Goal: Transaction & Acquisition: Purchase product/service

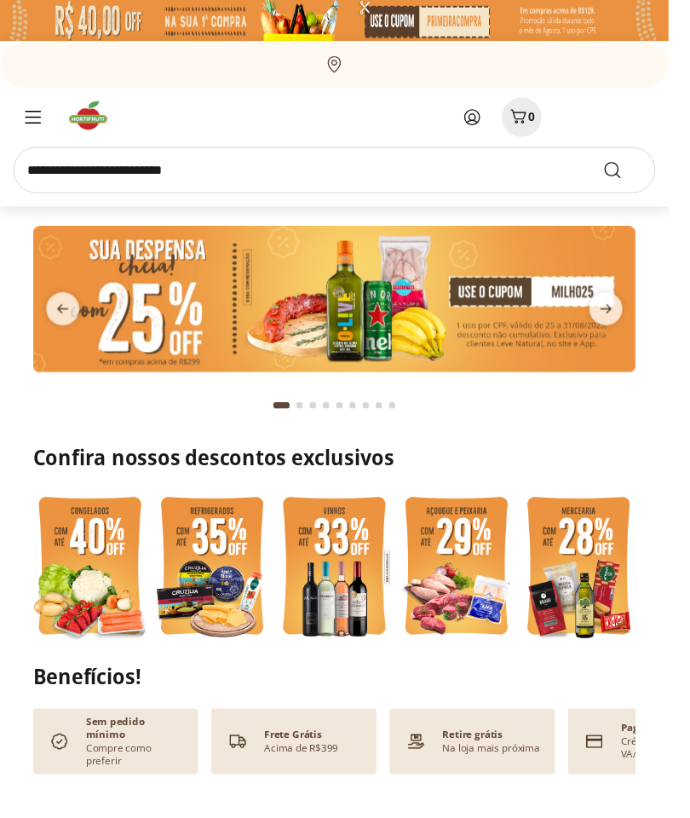
click at [487, 125] on icon at bounding box center [487, 121] width 20 height 20
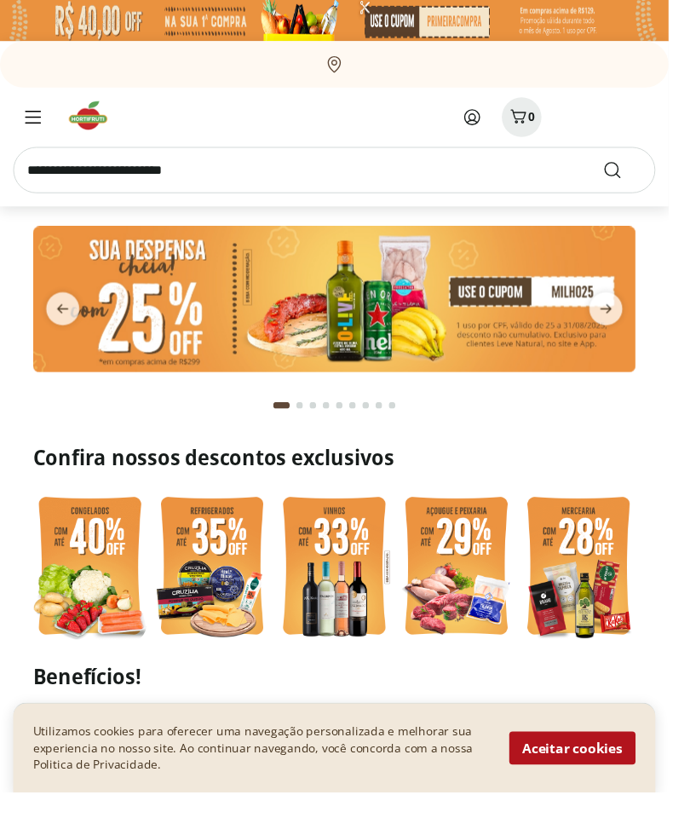
click at [78, 584] on img at bounding box center [93, 585] width 118 height 157
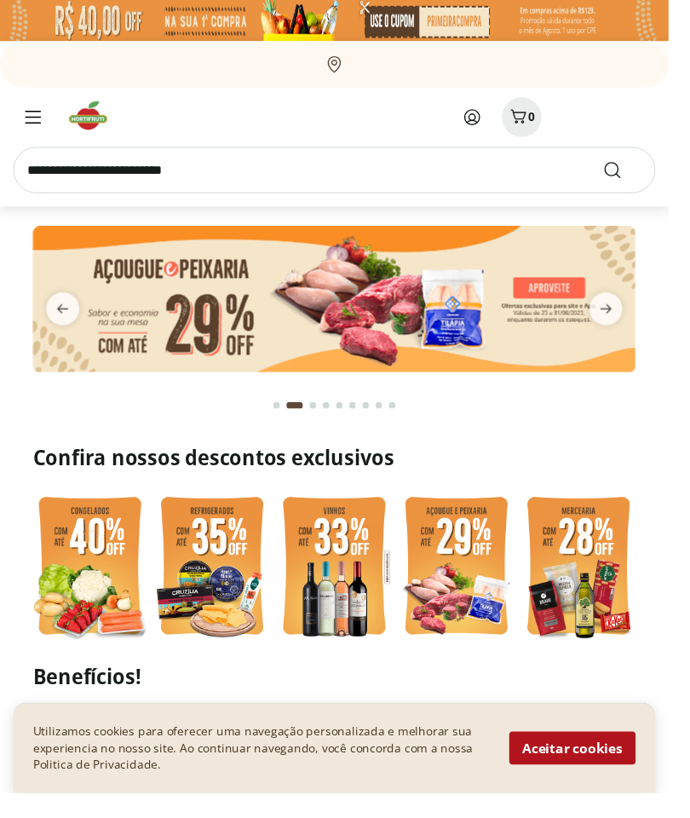
select select "**********"
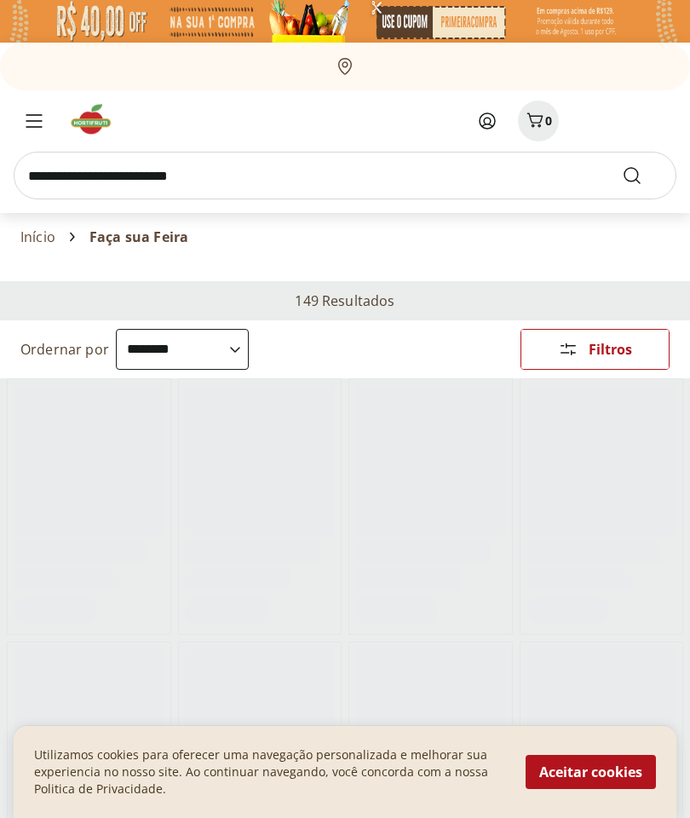
scroll to position [71, 0]
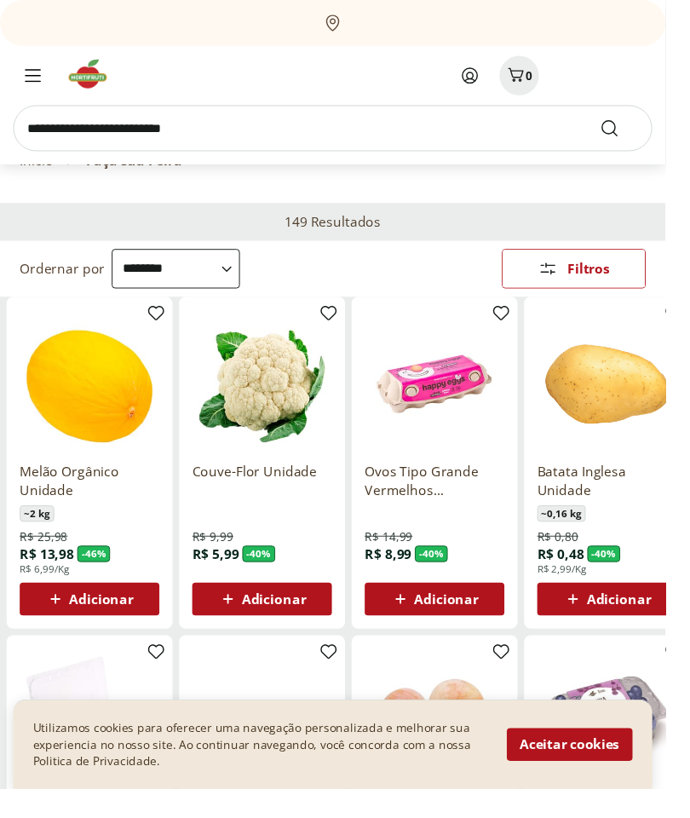
click at [622, 789] on button "Aceitar cookies" at bounding box center [591, 772] width 130 height 34
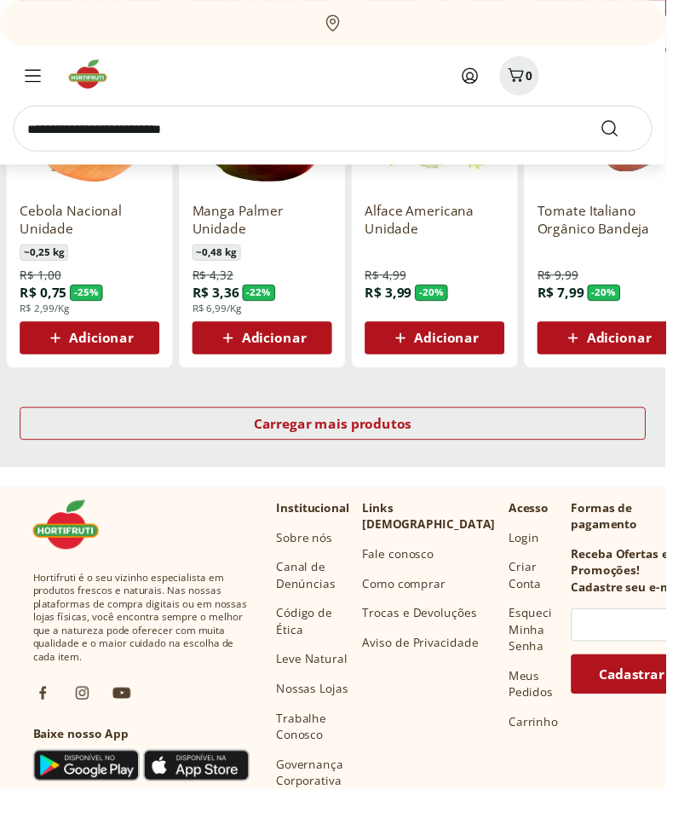
scroll to position [1074, 0]
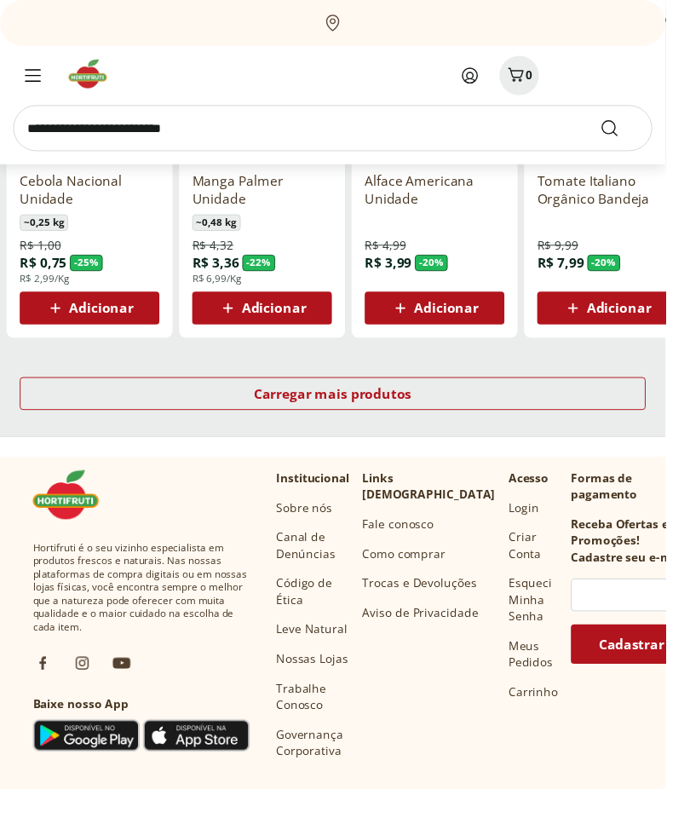
click at [612, 429] on link "Carregar mais produtos" at bounding box center [344, 411] width 649 height 41
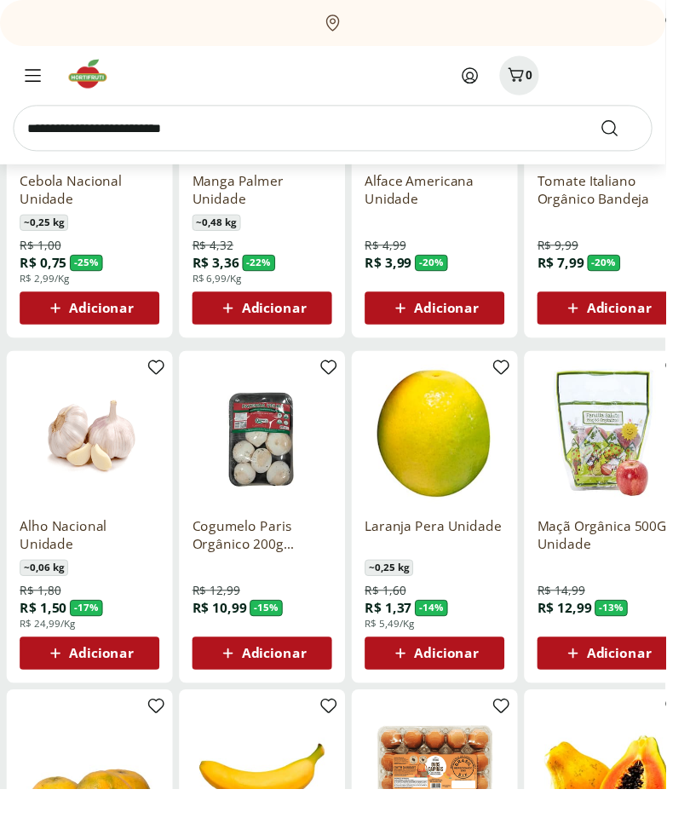
click at [302, 675] on span "Adicionar" at bounding box center [283, 677] width 66 height 14
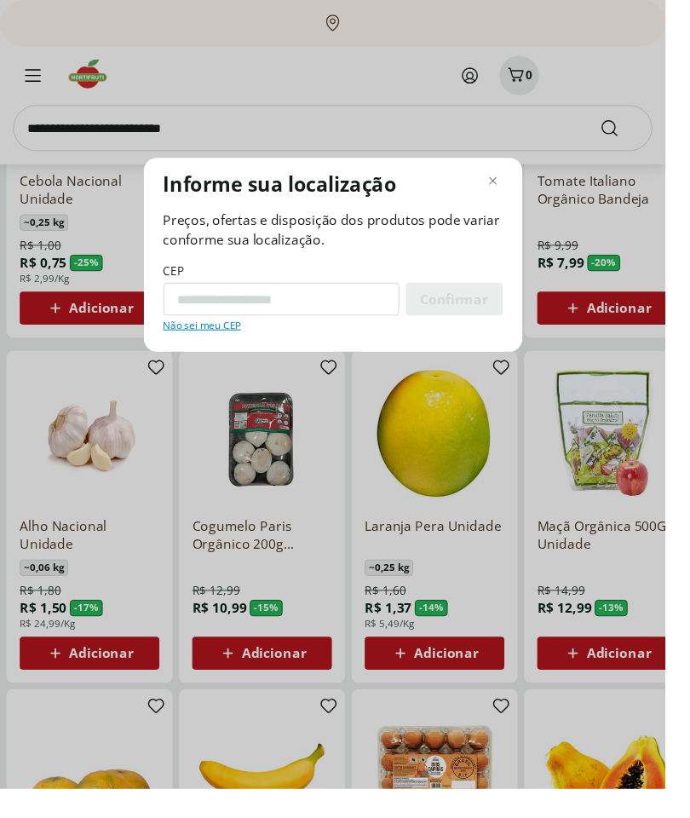
scroll to position [1073, 0]
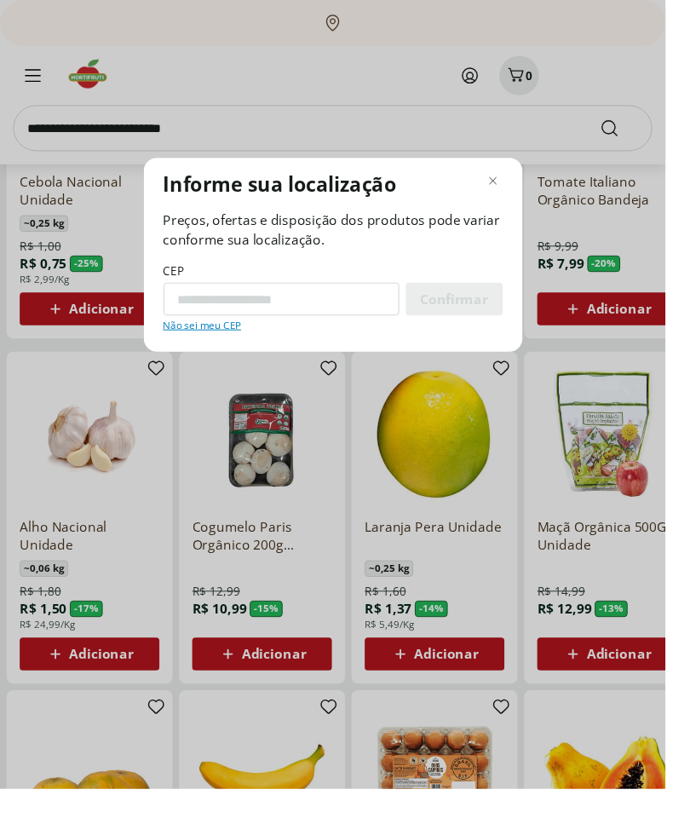
type input "*********"
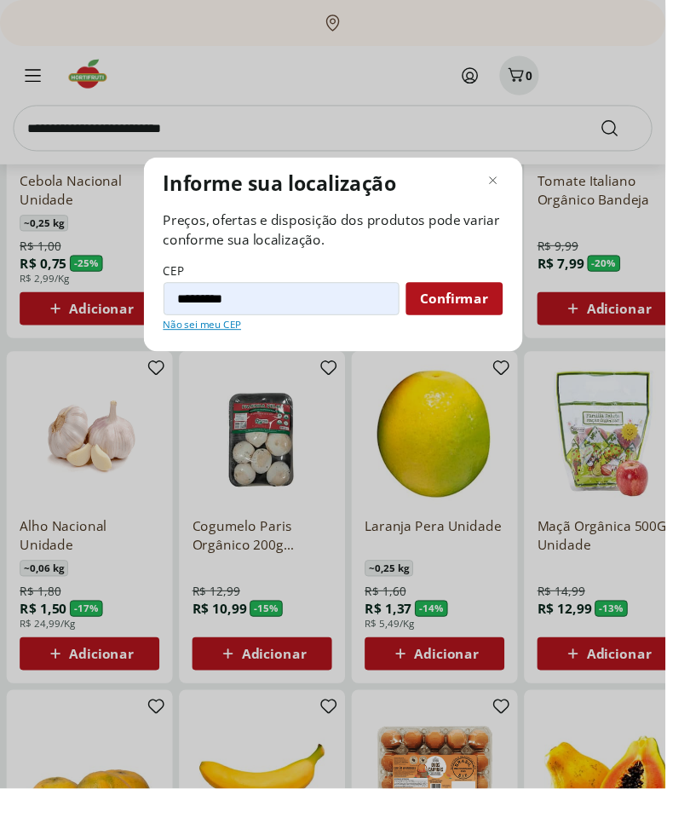
click at [493, 317] on span "Confirmar" at bounding box center [471, 310] width 70 height 14
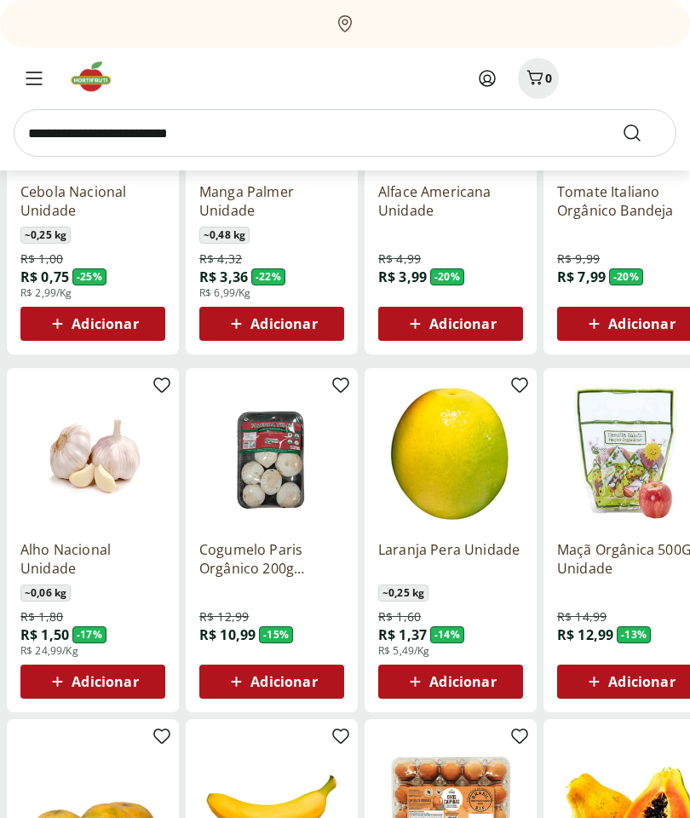
scroll to position [1074, 0]
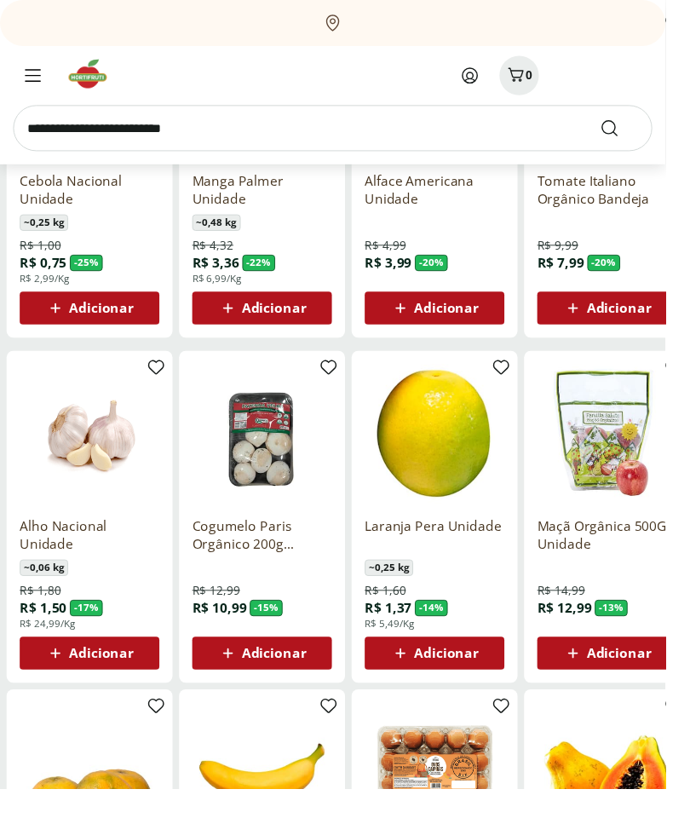
click at [284, 678] on span "Adicionar" at bounding box center [283, 677] width 66 height 14
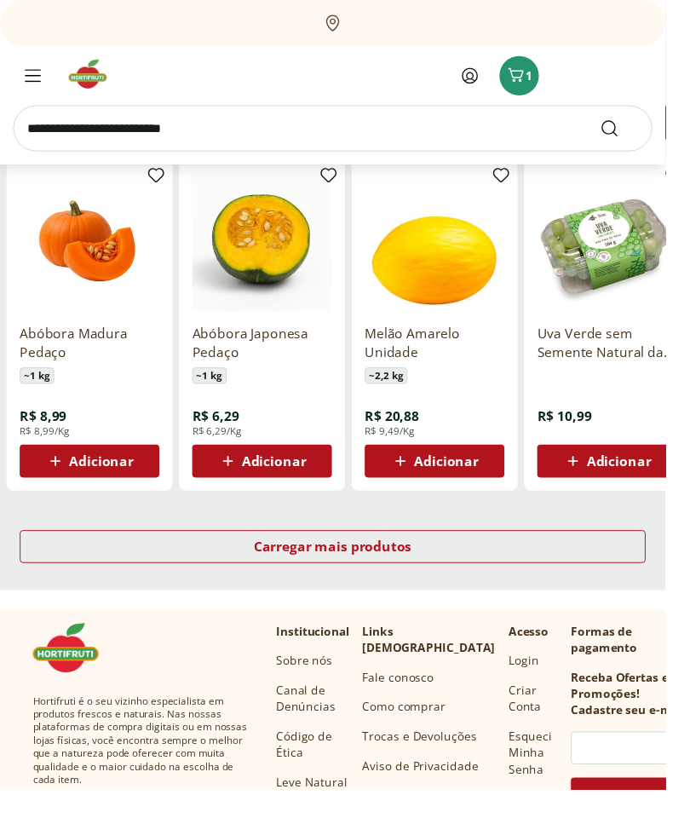
click at [523, 568] on div "Carregar mais produtos" at bounding box center [344, 566] width 649 height 34
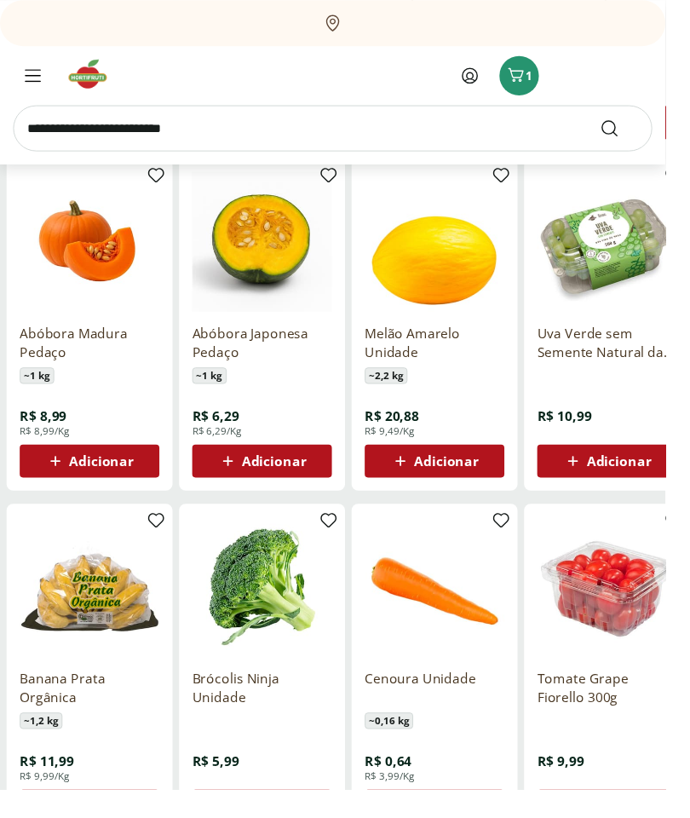
scroll to position [1976, 0]
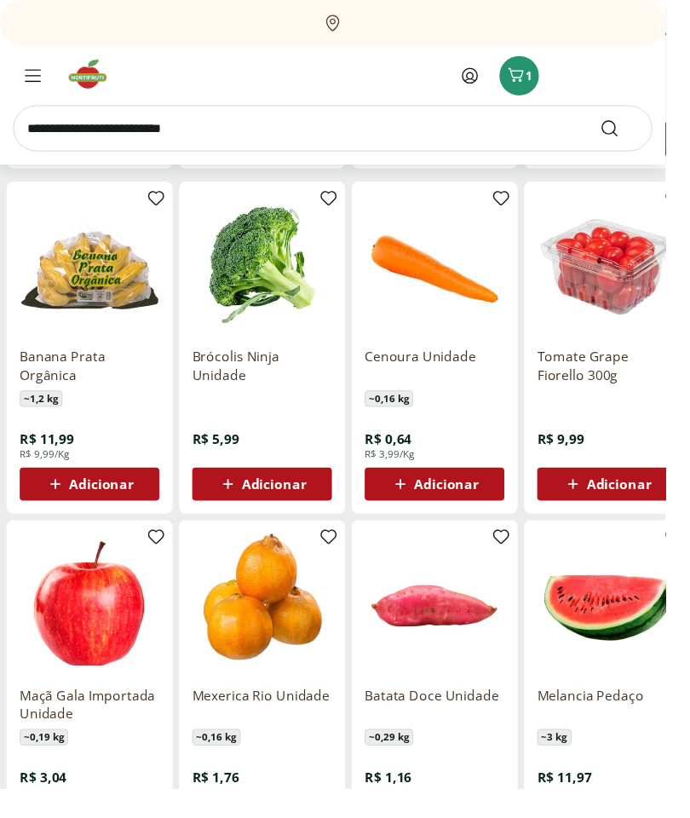
scroll to position [2156, 0]
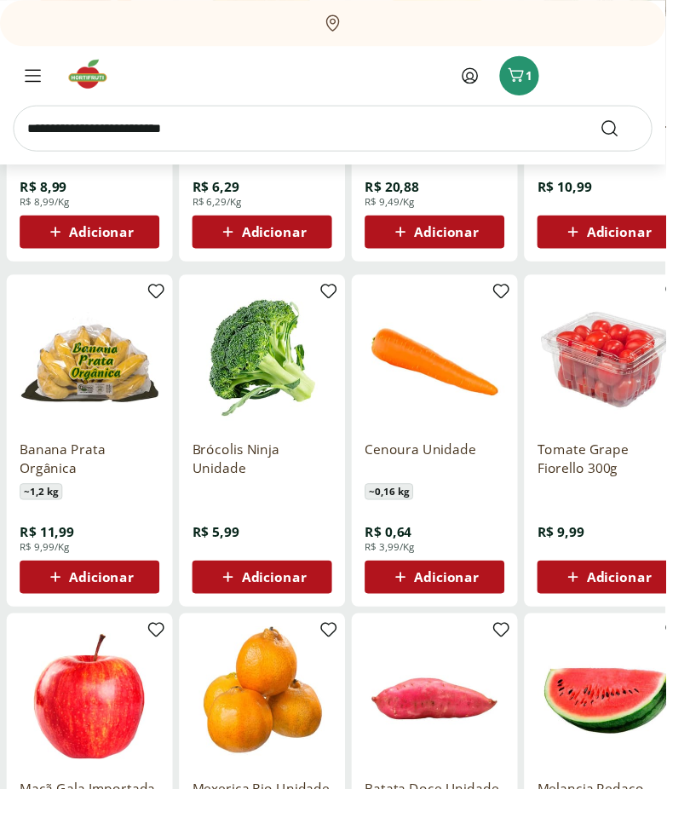
click at [673, 611] on div "Adicionar" at bounding box center [630, 598] width 118 height 31
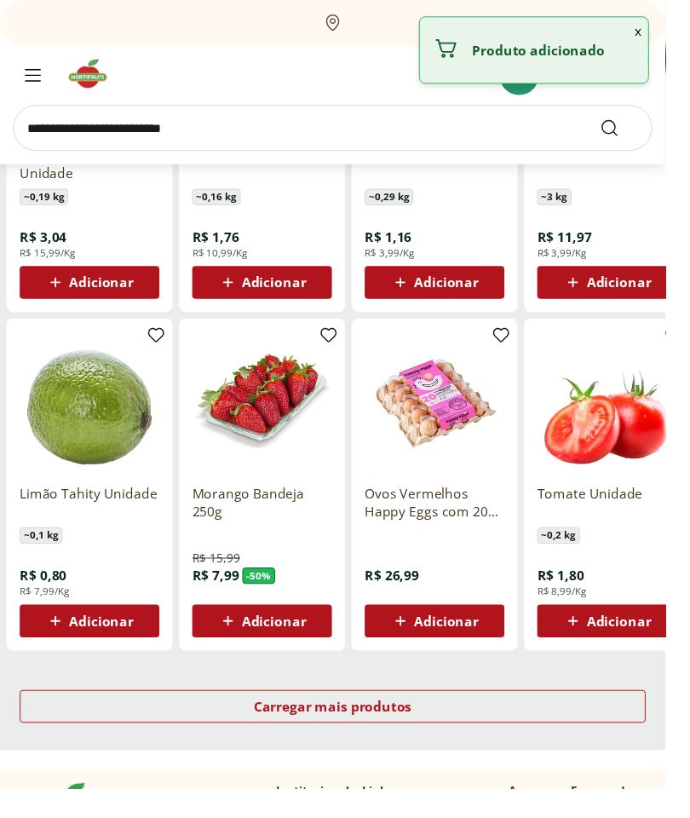
scroll to position [2871, 0]
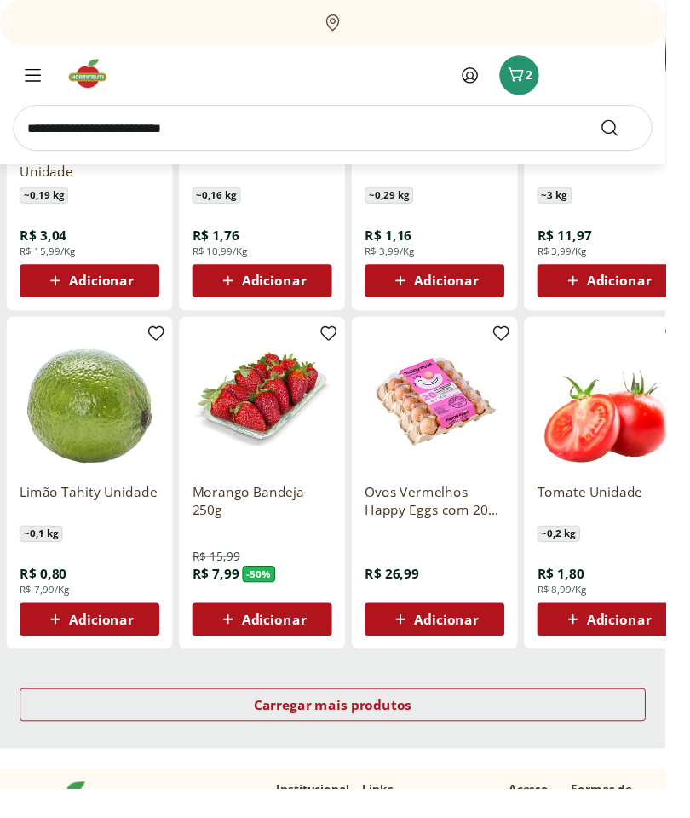
click at [613, 749] on link "Carregar mais produtos" at bounding box center [344, 734] width 649 height 41
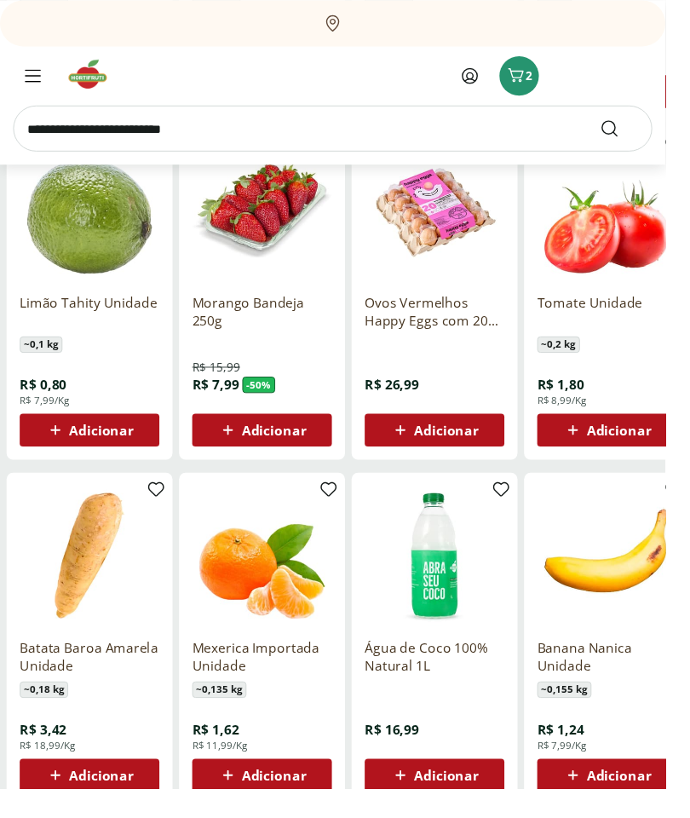
scroll to position [3058, 0]
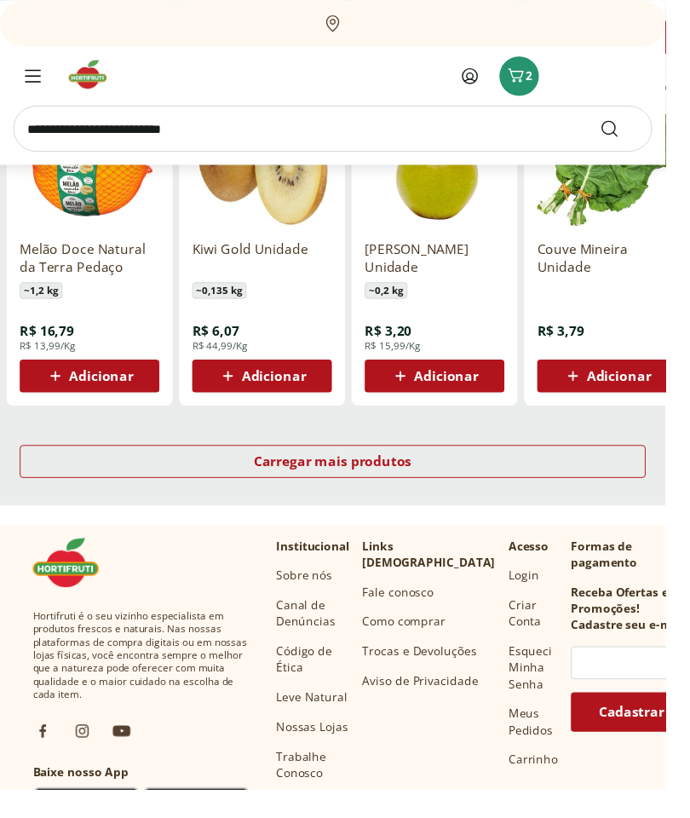
click at [603, 488] on div "Carregar mais produtos" at bounding box center [344, 478] width 649 height 34
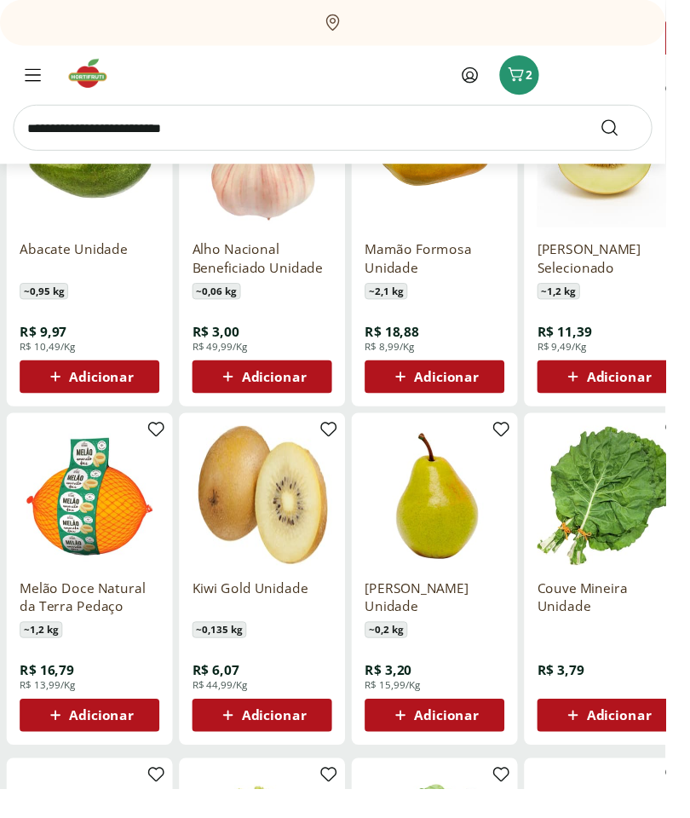
click at [219, 134] on input "search" at bounding box center [345, 133] width 663 height 48
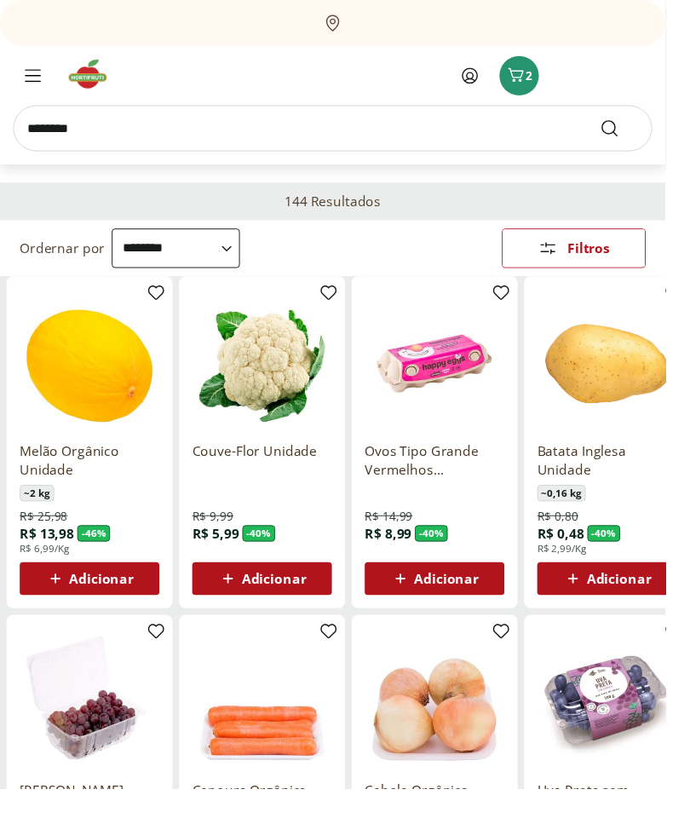
scroll to position [93, 0]
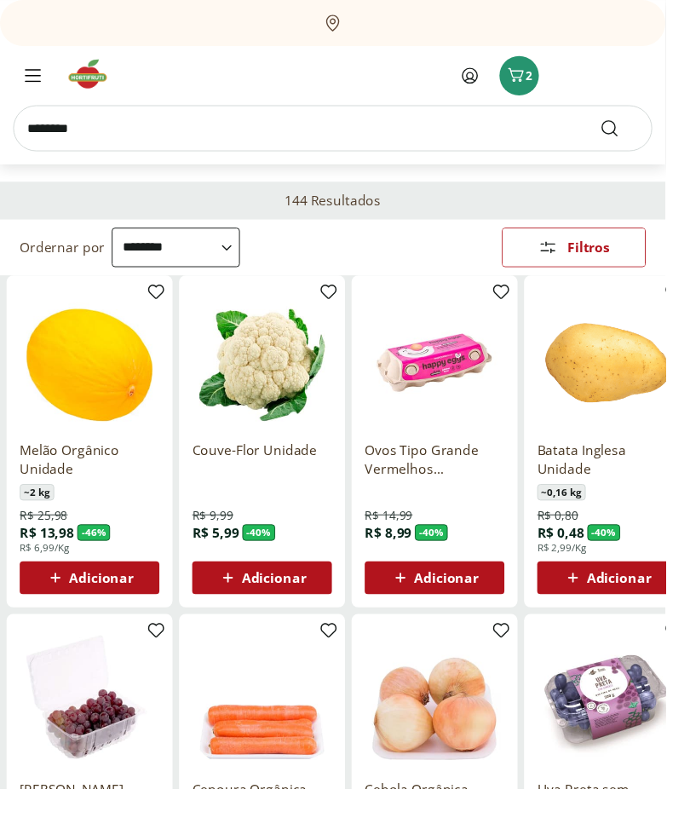
click at [266, 130] on input "*******" at bounding box center [345, 133] width 663 height 48
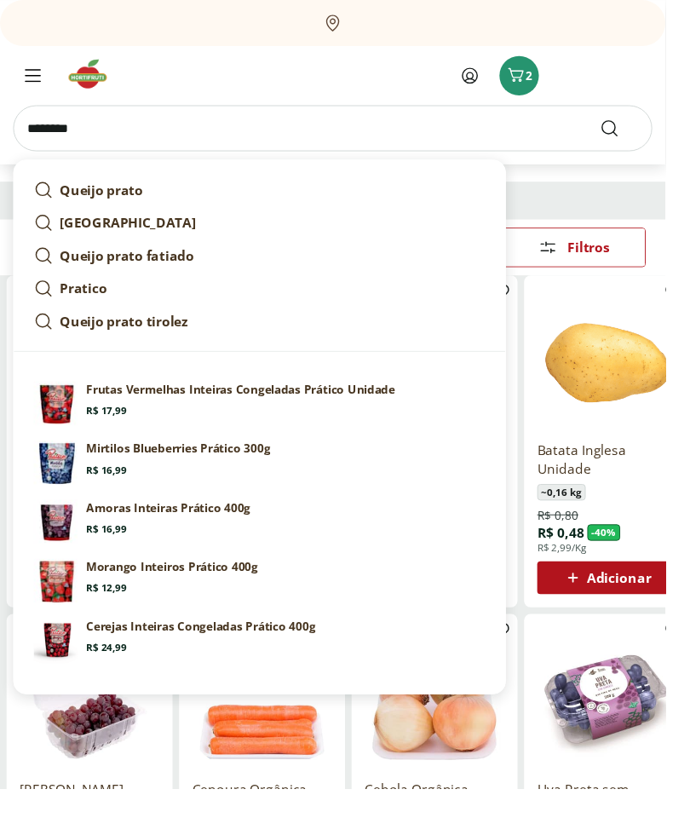
scroll to position [92, 0]
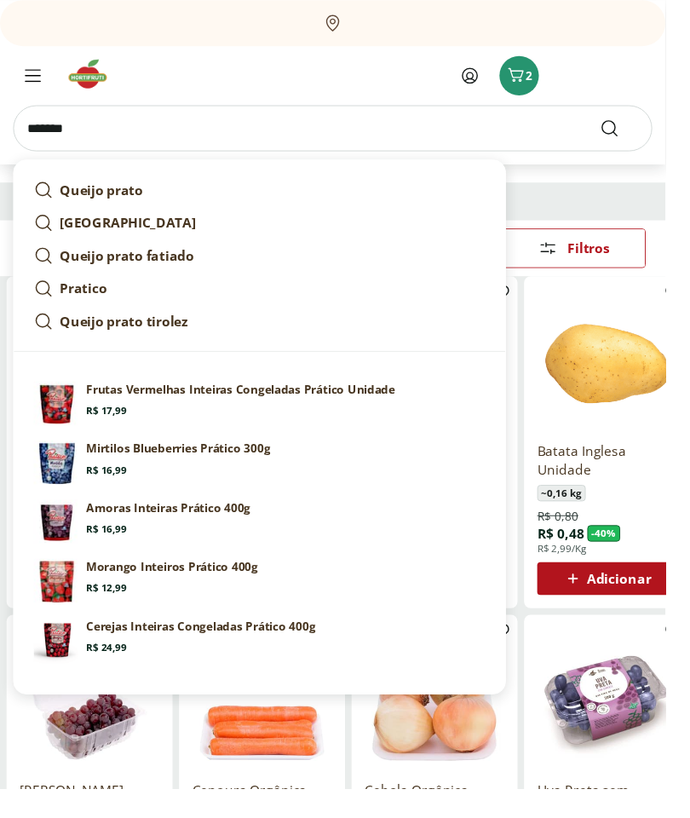
type input "*******"
click at [642, 132] on button "Submit Search" at bounding box center [642, 133] width 41 height 20
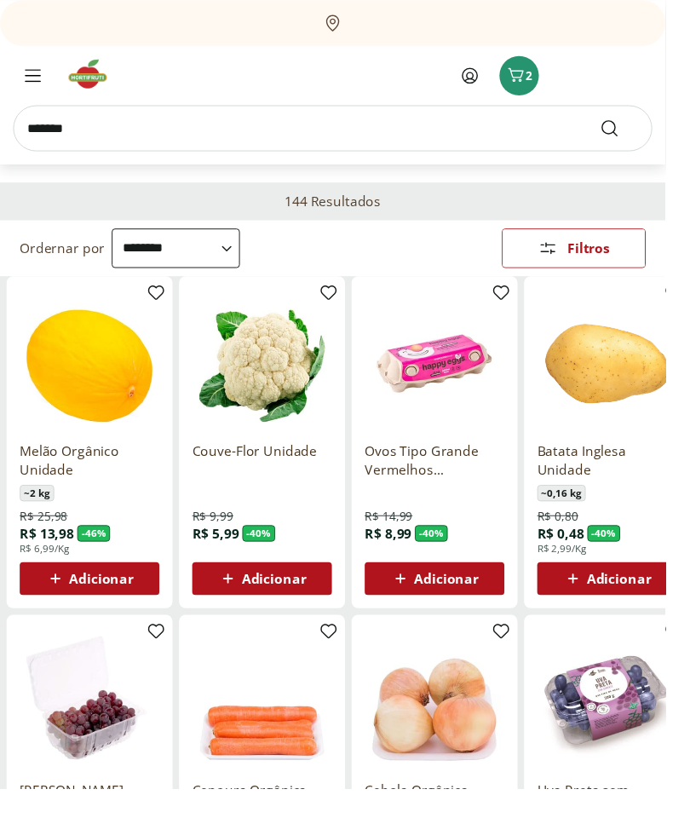
scroll to position [89, 0]
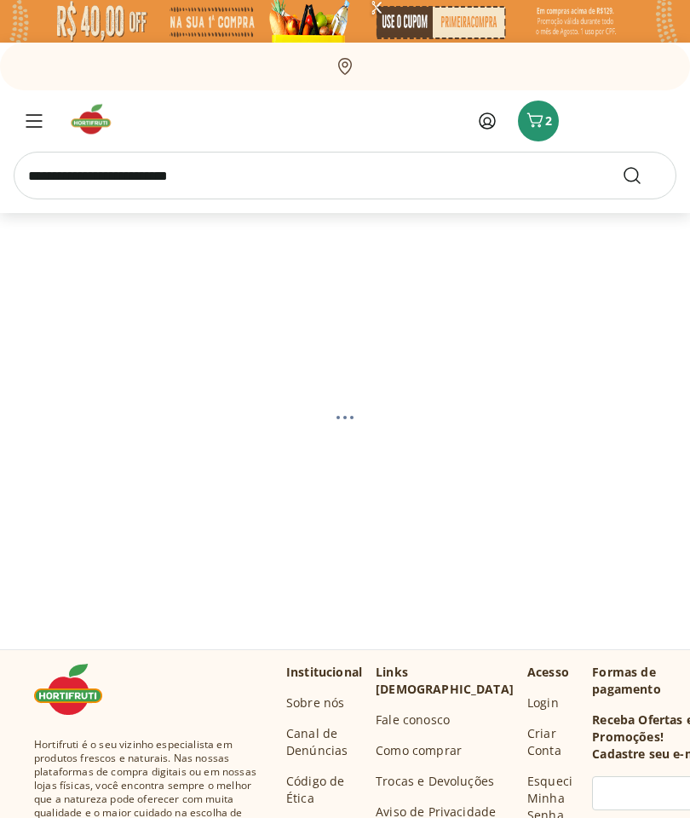
select select "**********"
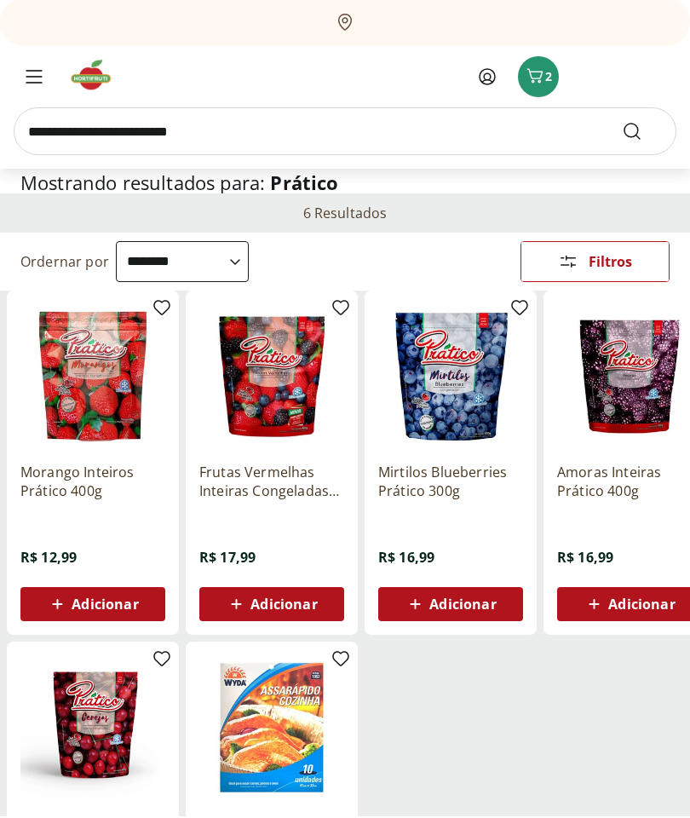
scroll to position [89, 0]
click at [0, 0] on icon at bounding box center [0, 0] width 0 height 0
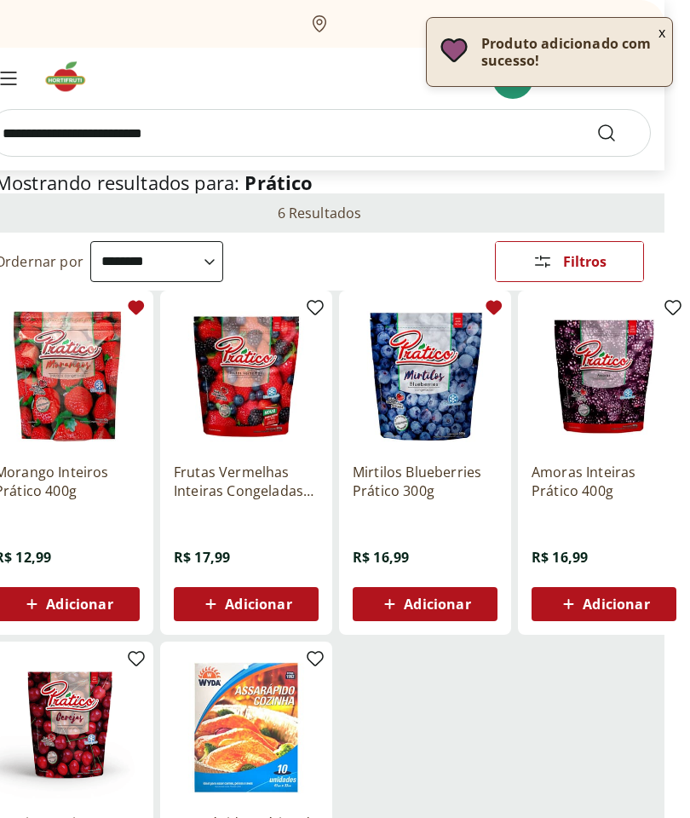
click at [0, 0] on icon at bounding box center [0, 0] width 0 height 0
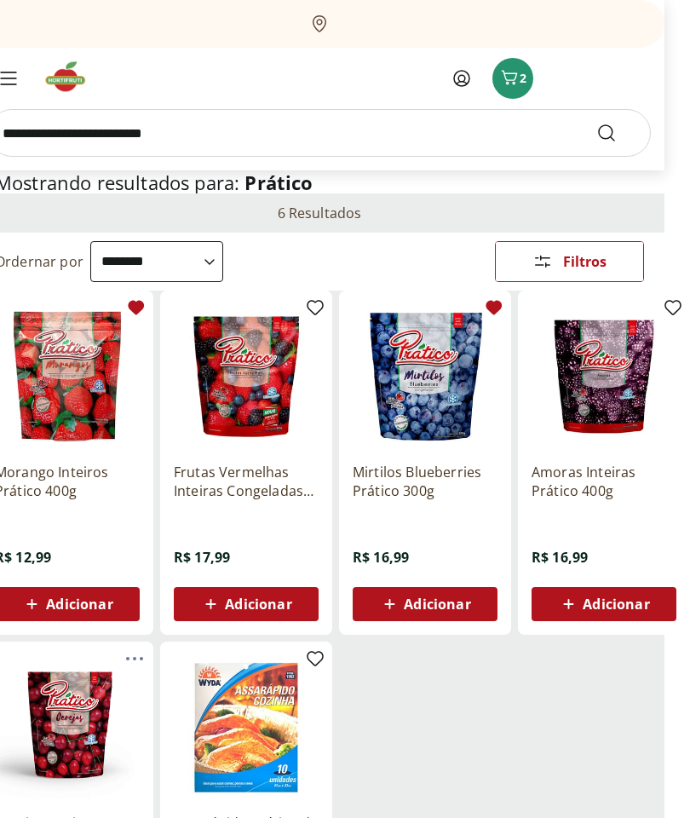
scroll to position [89, 0]
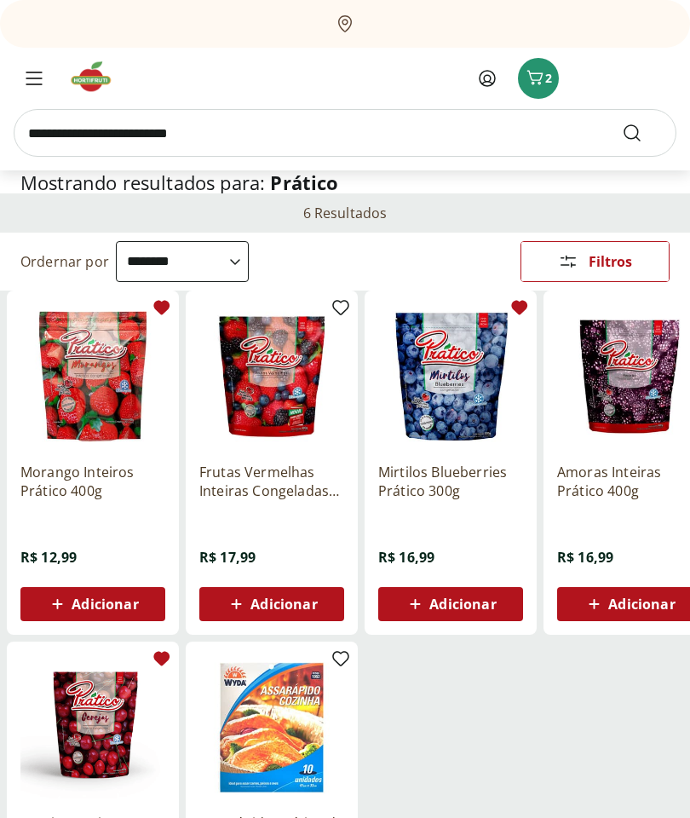
click at [110, 600] on span "Adicionar" at bounding box center [105, 604] width 66 height 14
click at [434, 599] on span "Adicionar" at bounding box center [462, 604] width 66 height 14
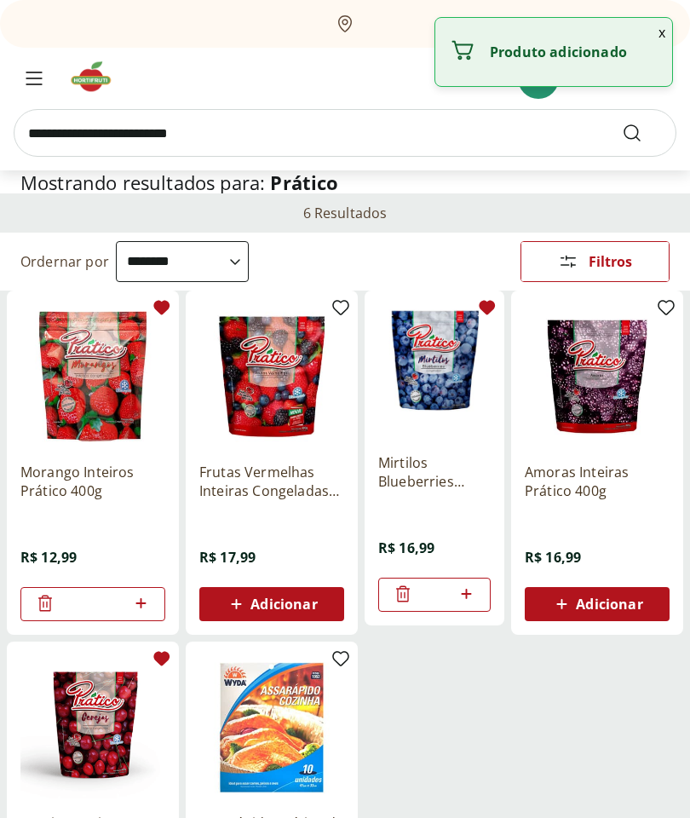
click at [279, 597] on span "Adicionar" at bounding box center [283, 604] width 66 height 14
click at [607, 607] on span "Adicionar" at bounding box center [609, 604] width 66 height 14
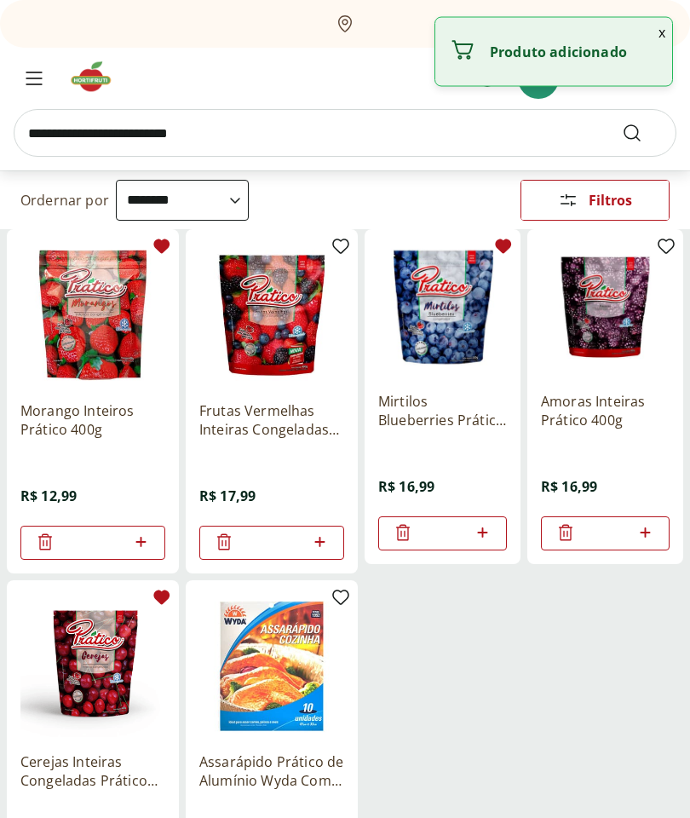
scroll to position [168, 0]
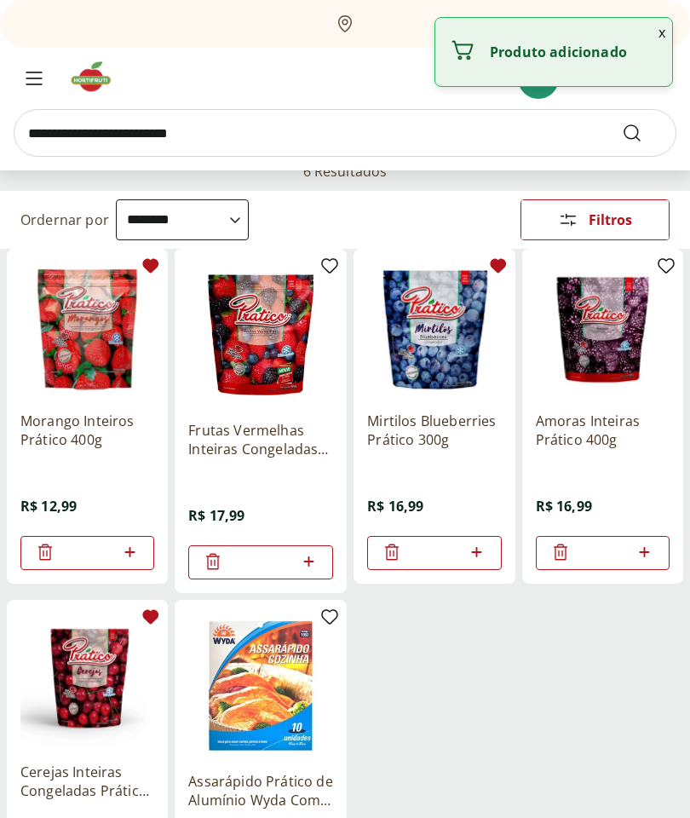
scroll to position [0, 0]
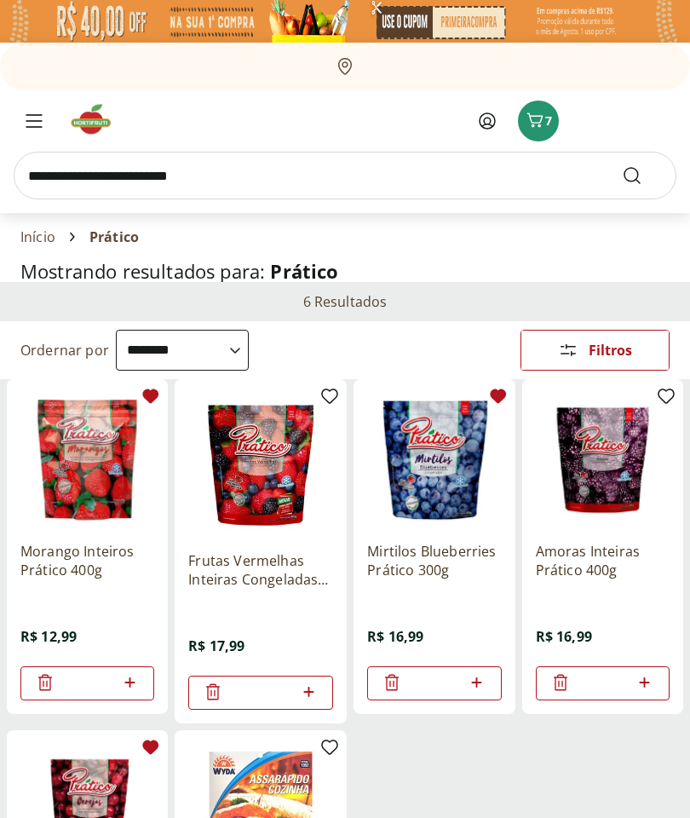
click at [95, 131] on img at bounding box center [96, 119] width 57 height 34
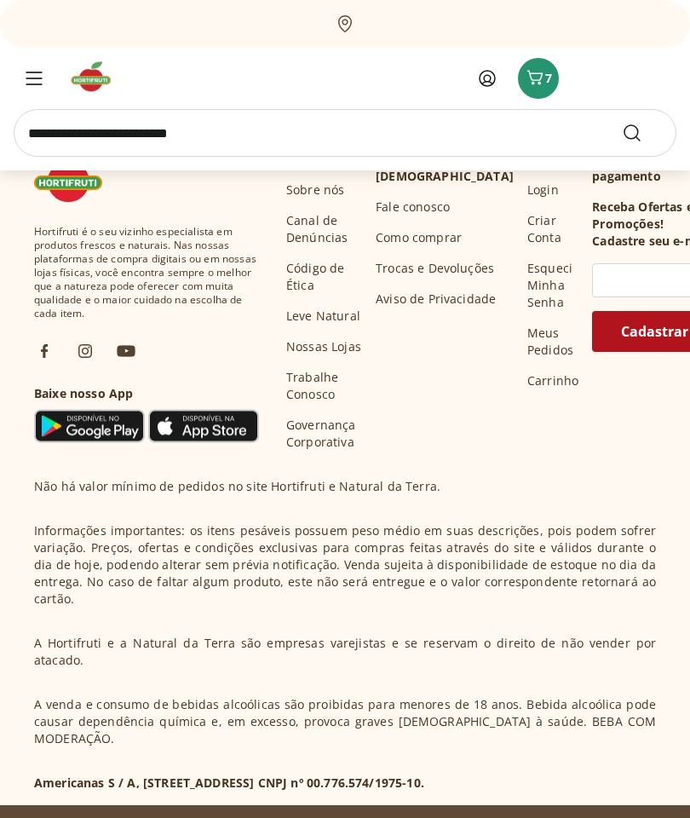
scroll to position [4801, 22]
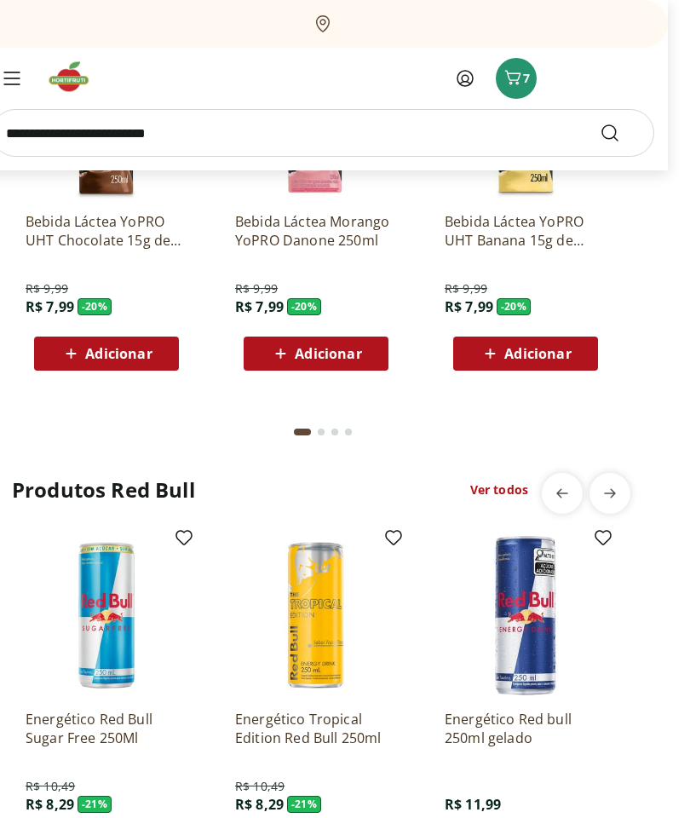
scroll to position [3479, 22]
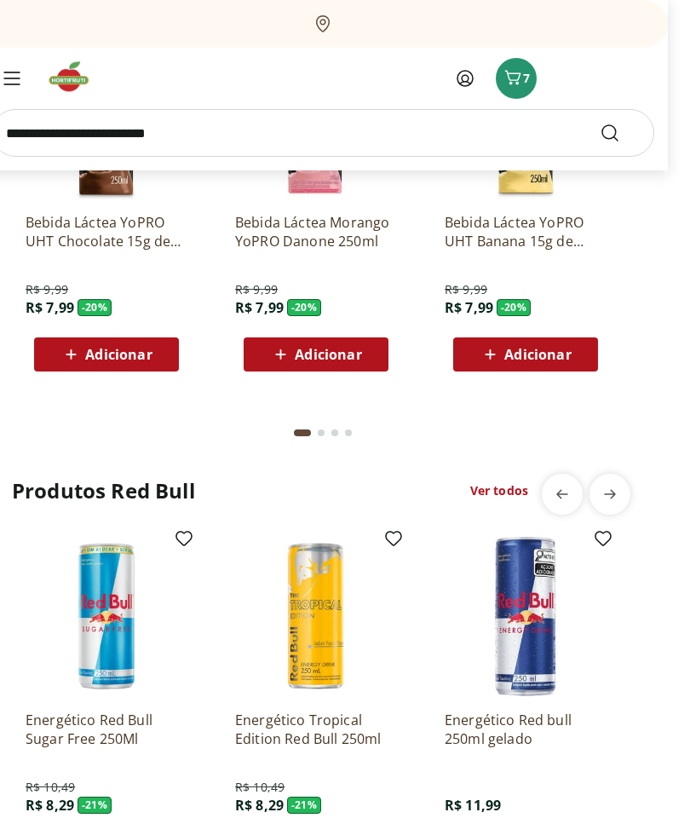
click at [455, 81] on icon at bounding box center [465, 78] width 20 height 20
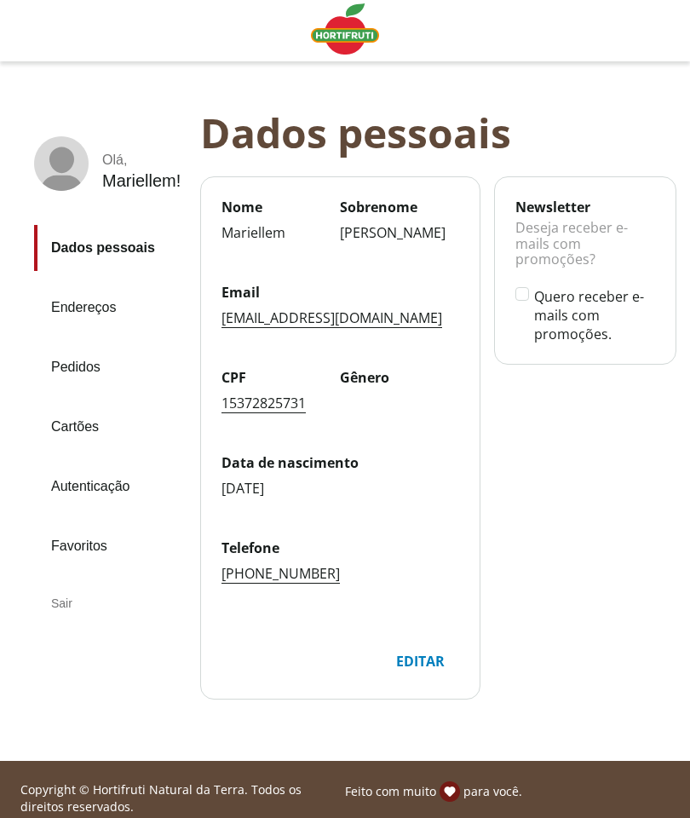
click at [52, 162] on icon at bounding box center [61, 160] width 25 height 26
click at [72, 152] on rect at bounding box center [62, 171] width 43 height 48
click at [53, 296] on link "Endereços" at bounding box center [110, 308] width 152 height 46
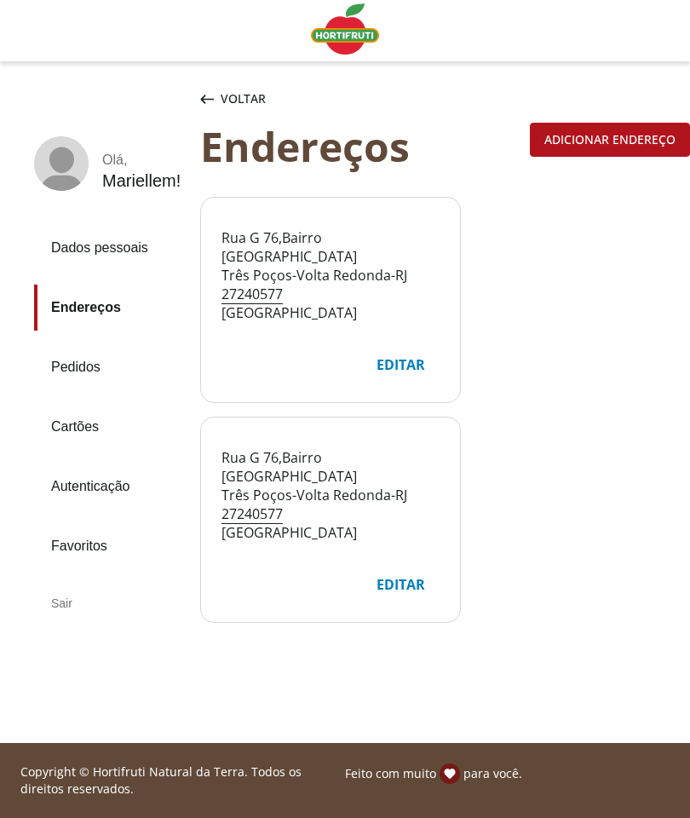
click at [49, 379] on link "Pedidos" at bounding box center [110, 367] width 152 height 46
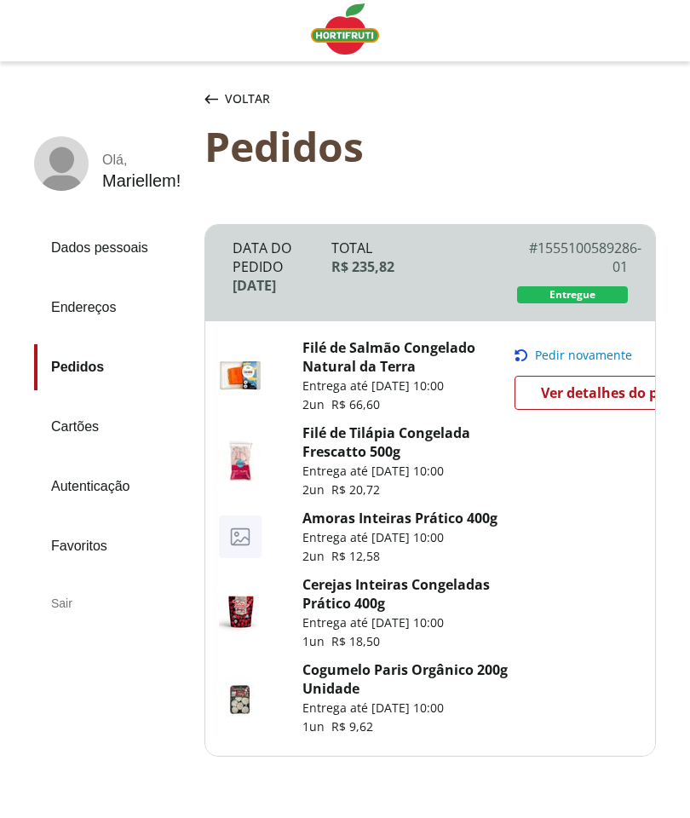
click at [344, 15] on img "Linha de sessão" at bounding box center [345, 28] width 68 height 51
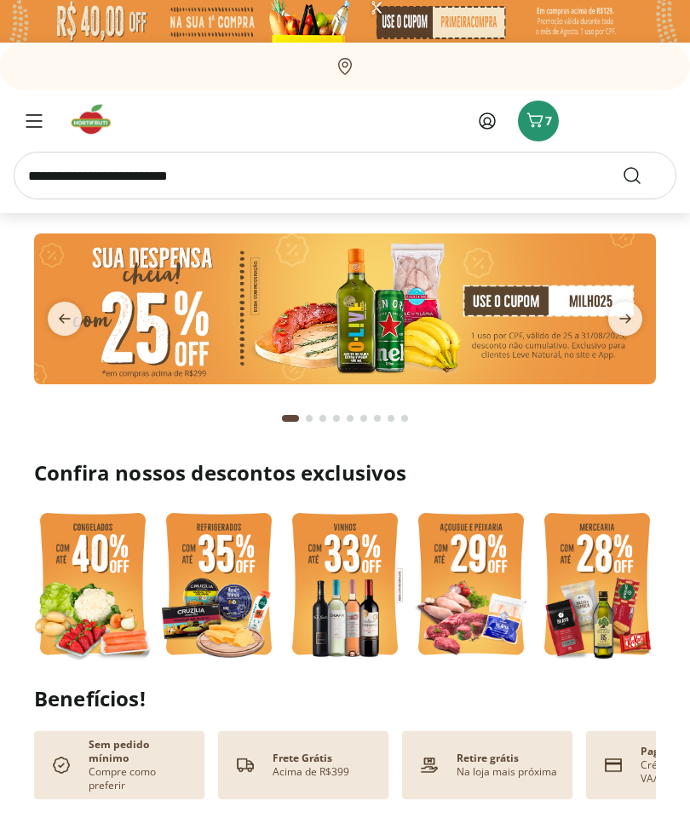
click at [364, 176] on input "search" at bounding box center [345, 176] width 663 height 48
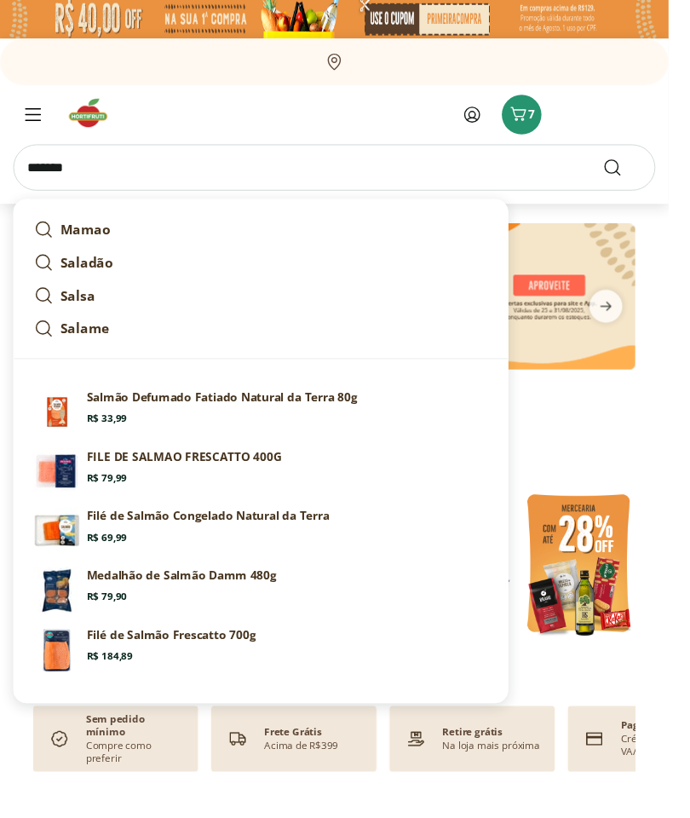
click at [237, 222] on link "Mamao" at bounding box center [269, 239] width 482 height 34
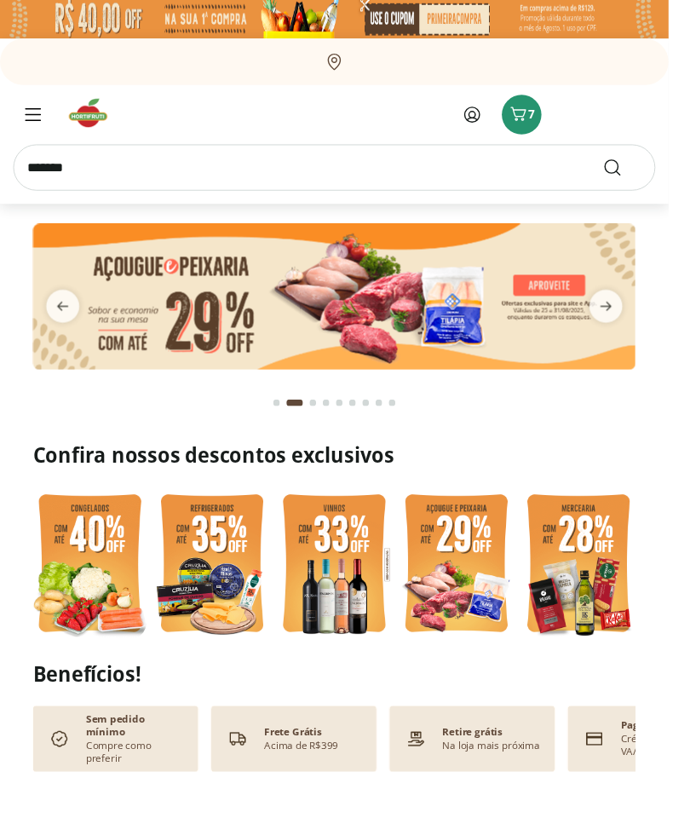
type input "*****"
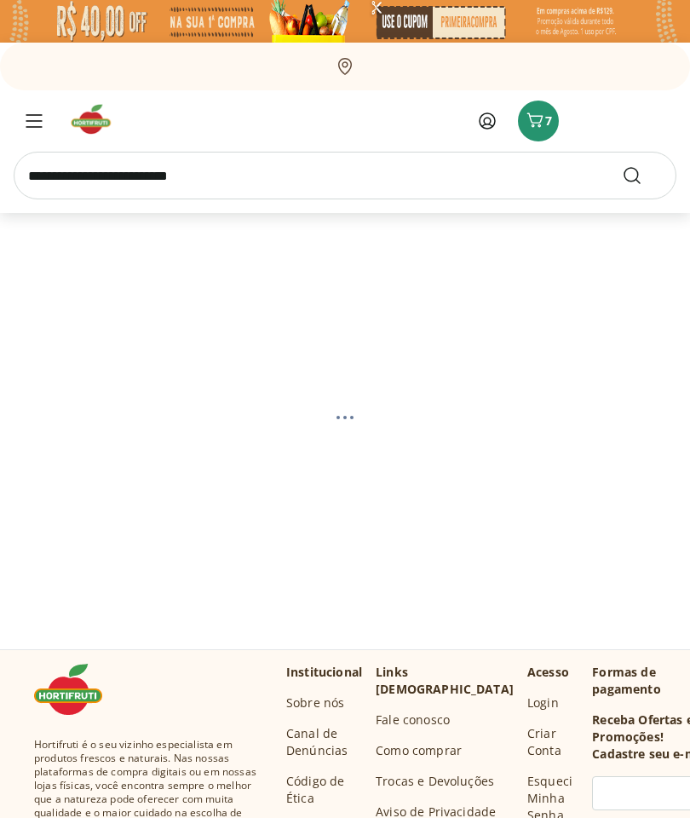
click at [508, 179] on input "search" at bounding box center [345, 176] width 663 height 48
type input "******"
select select "**********"
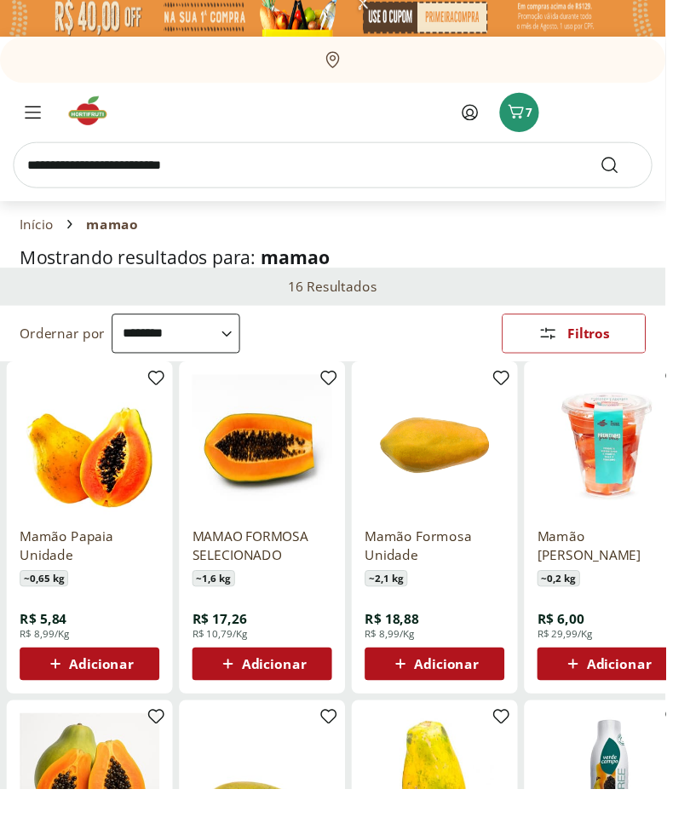
click at [430, 187] on input "search" at bounding box center [345, 171] width 663 height 48
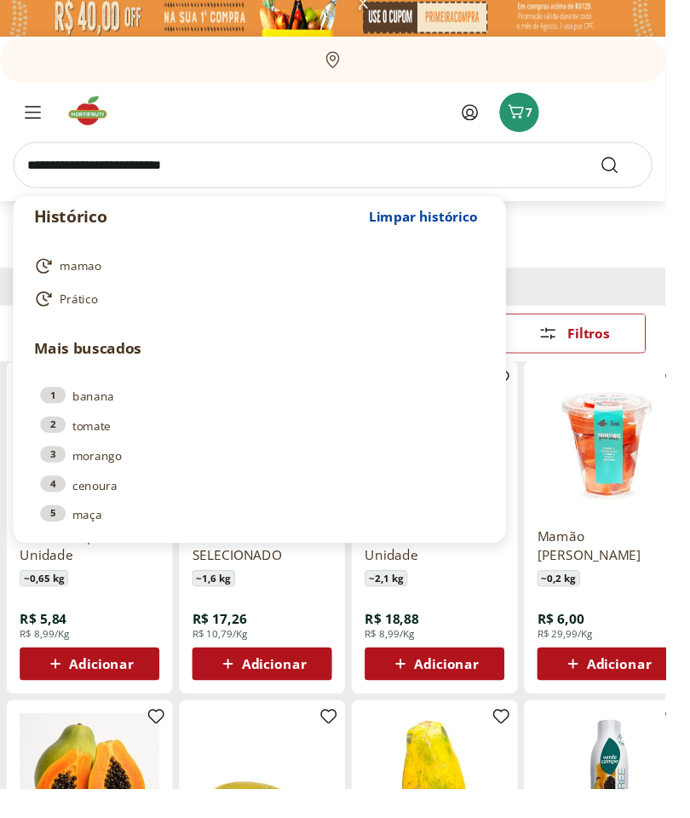
scroll to position [3, 0]
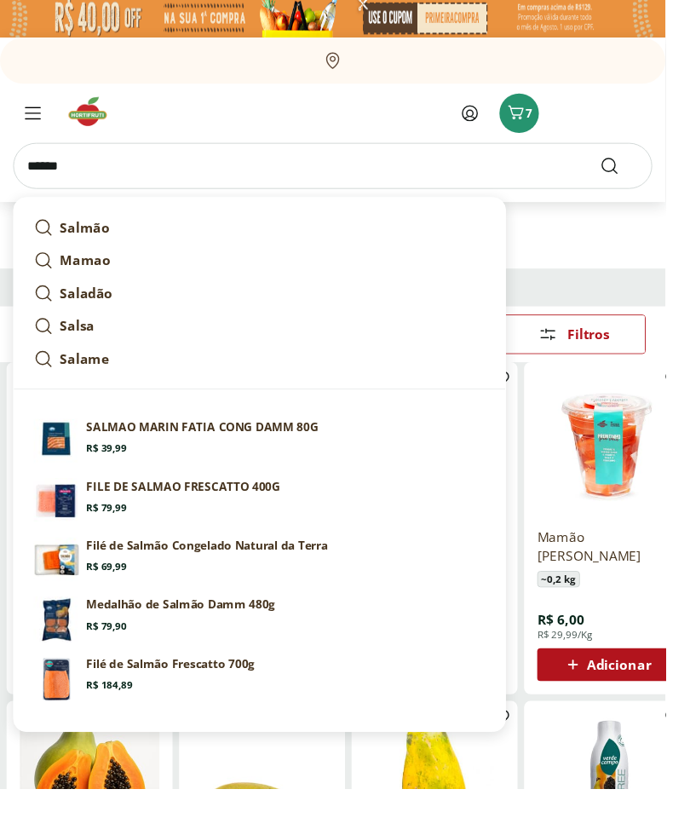
type input "******"
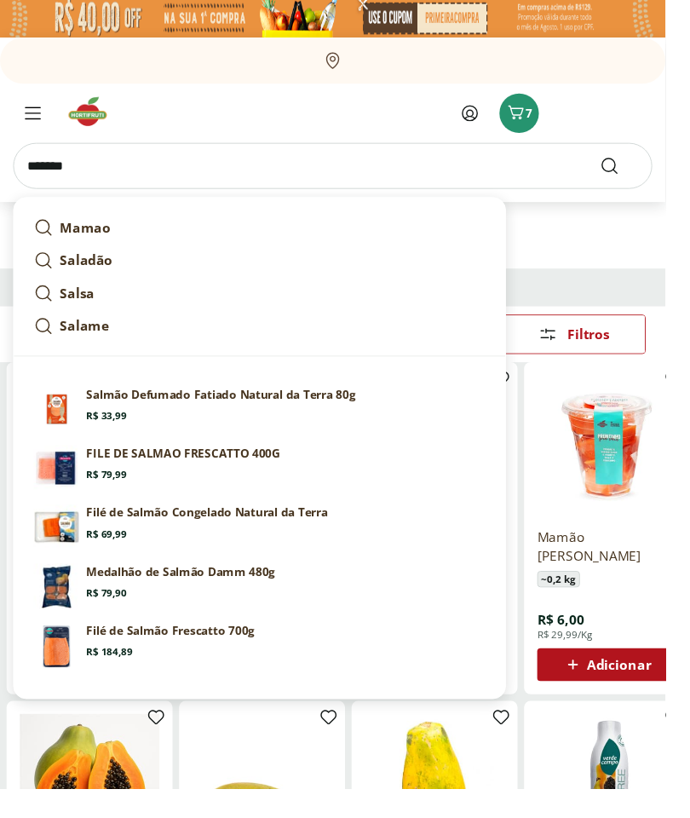
click at [642, 171] on button "Submit Search" at bounding box center [642, 172] width 41 height 20
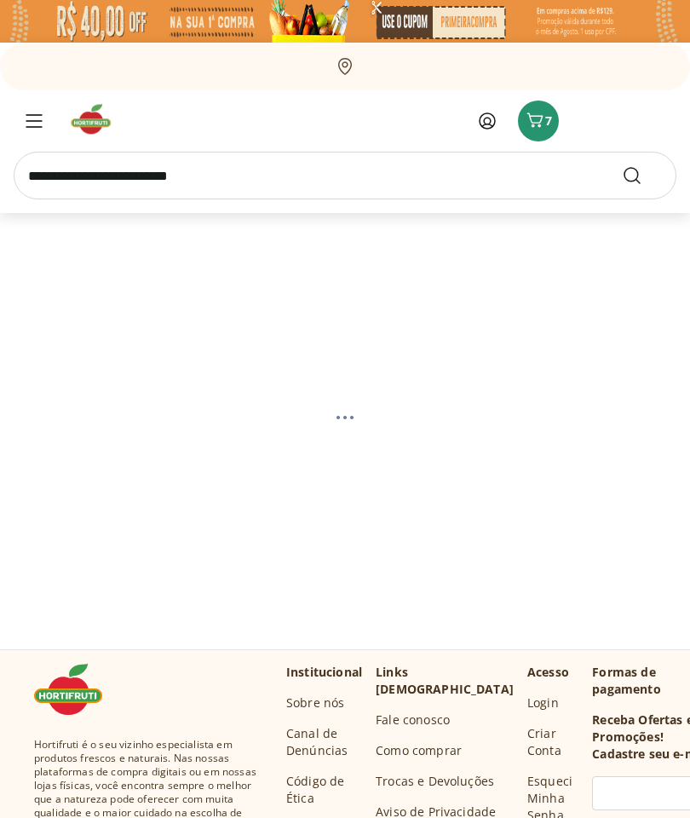
select select "**********"
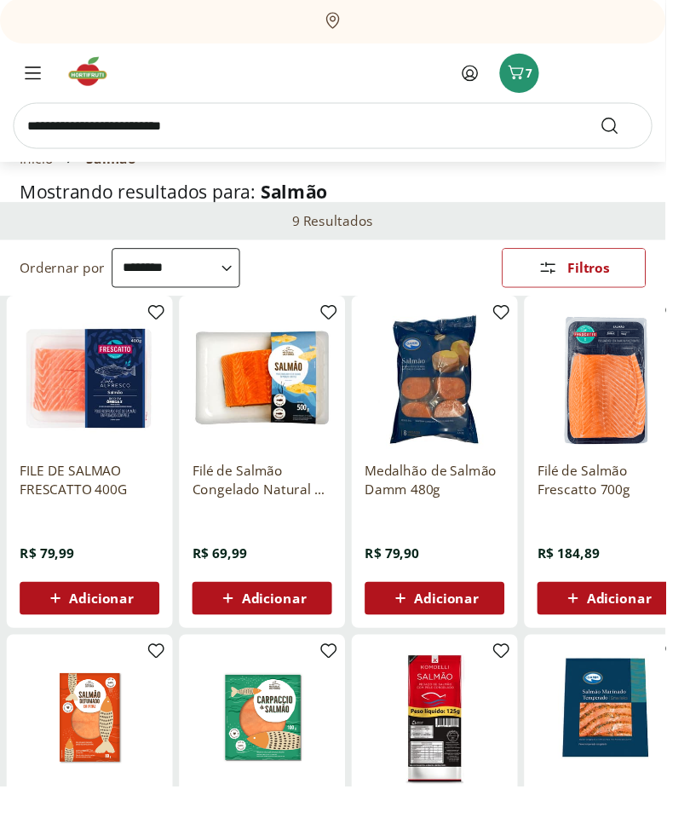
scroll to position [72, 0]
click at [0, 0] on icon at bounding box center [0, 0] width 0 height 0
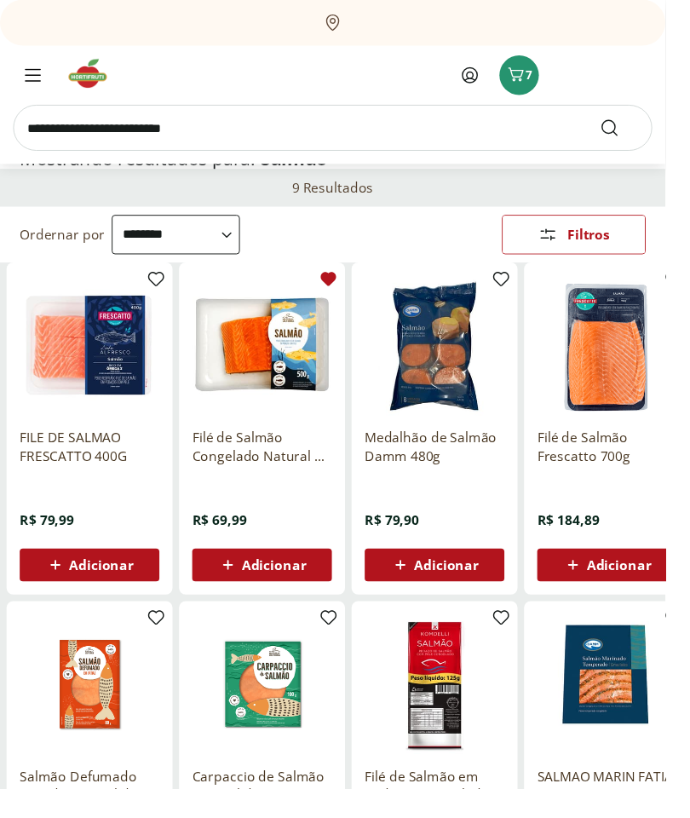
scroll to position [108, 0]
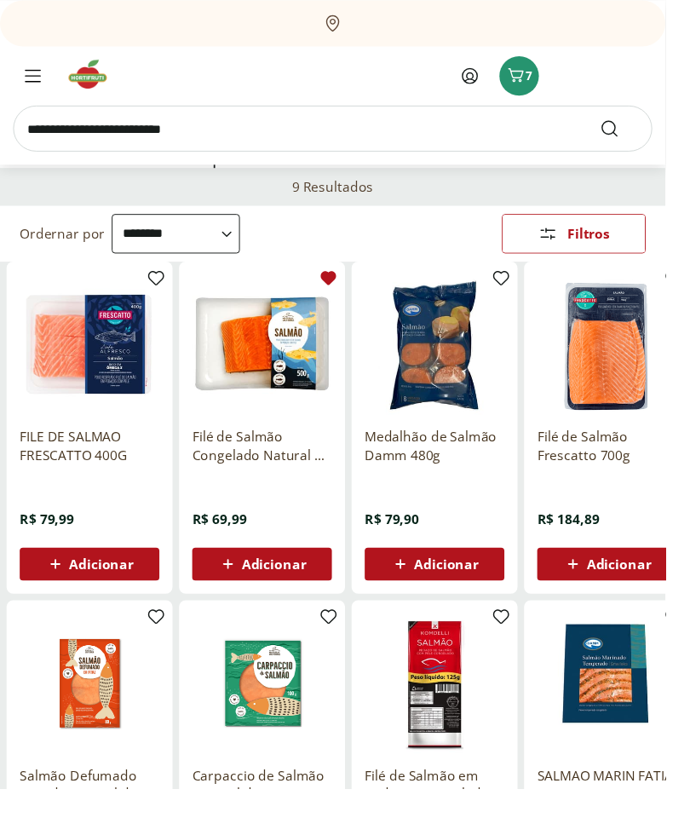
click at [296, 416] on img at bounding box center [271, 357] width 145 height 145
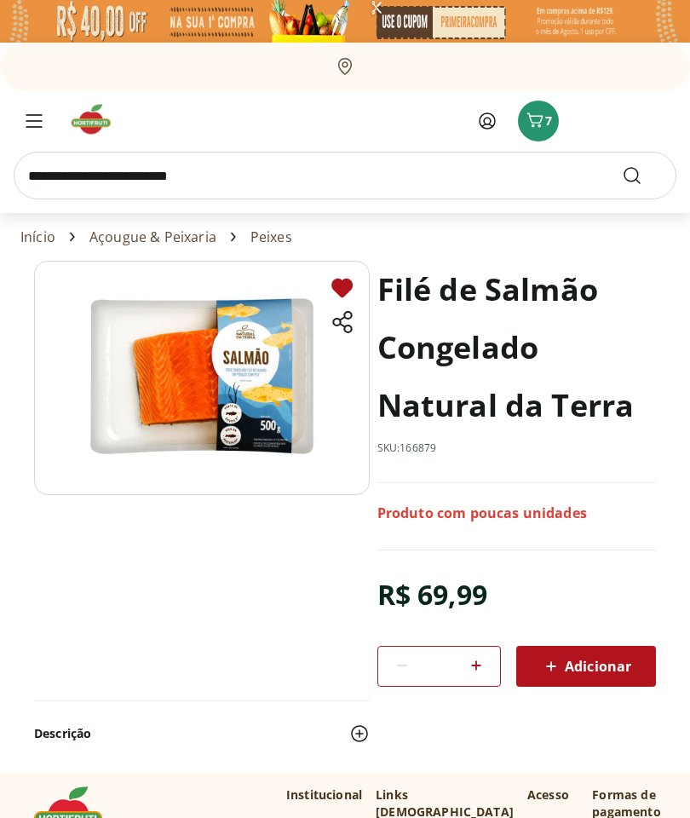
click at [96, 121] on img at bounding box center [96, 119] width 57 height 34
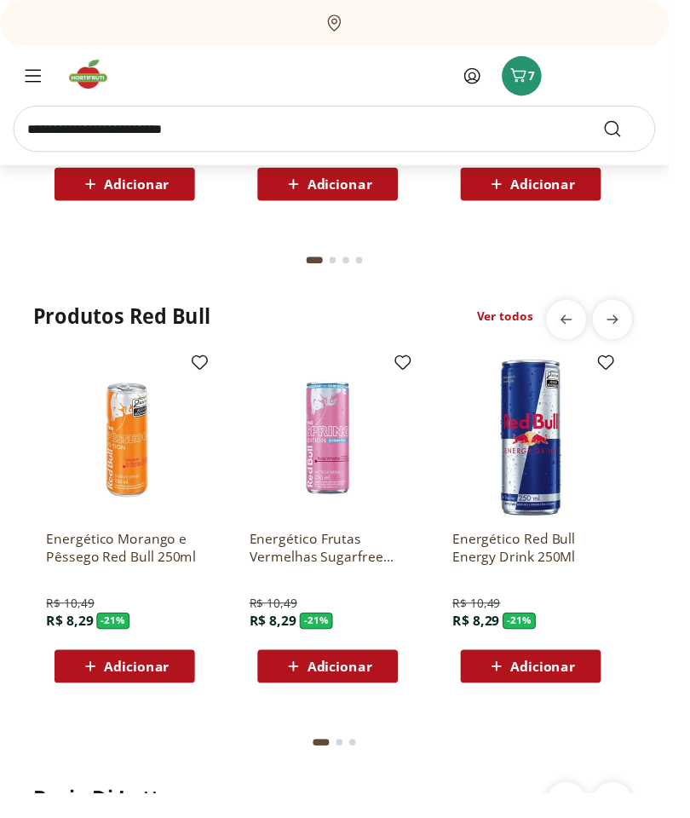
scroll to position [3546, 0]
